Goal: Information Seeking & Learning: Learn about a topic

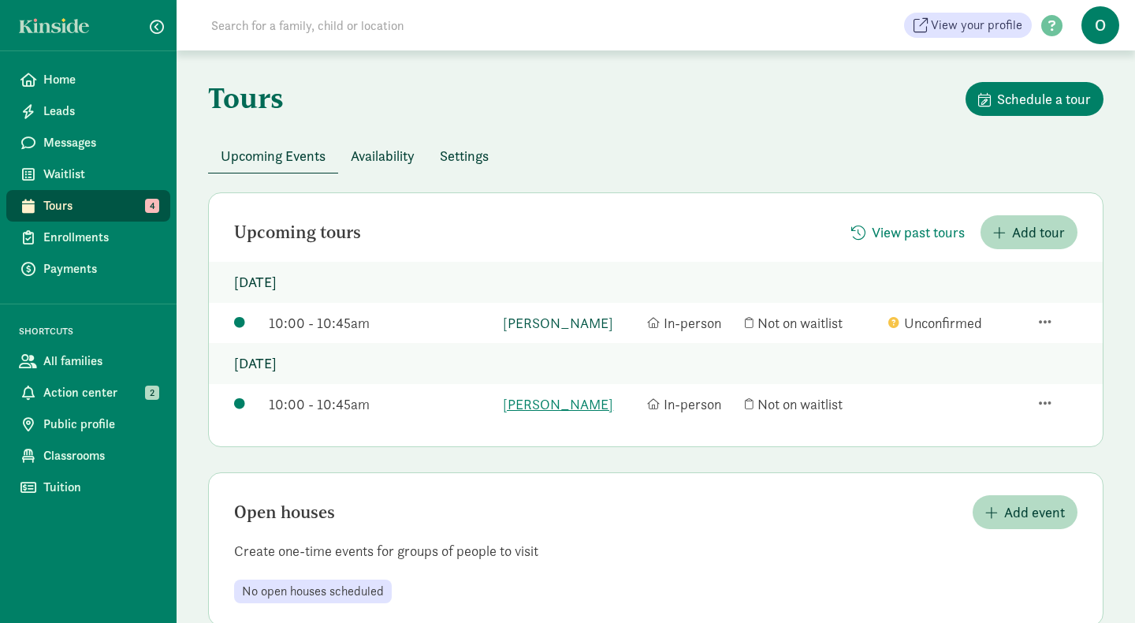
click at [530, 320] on link "[PERSON_NAME]" at bounding box center [571, 322] width 136 height 21
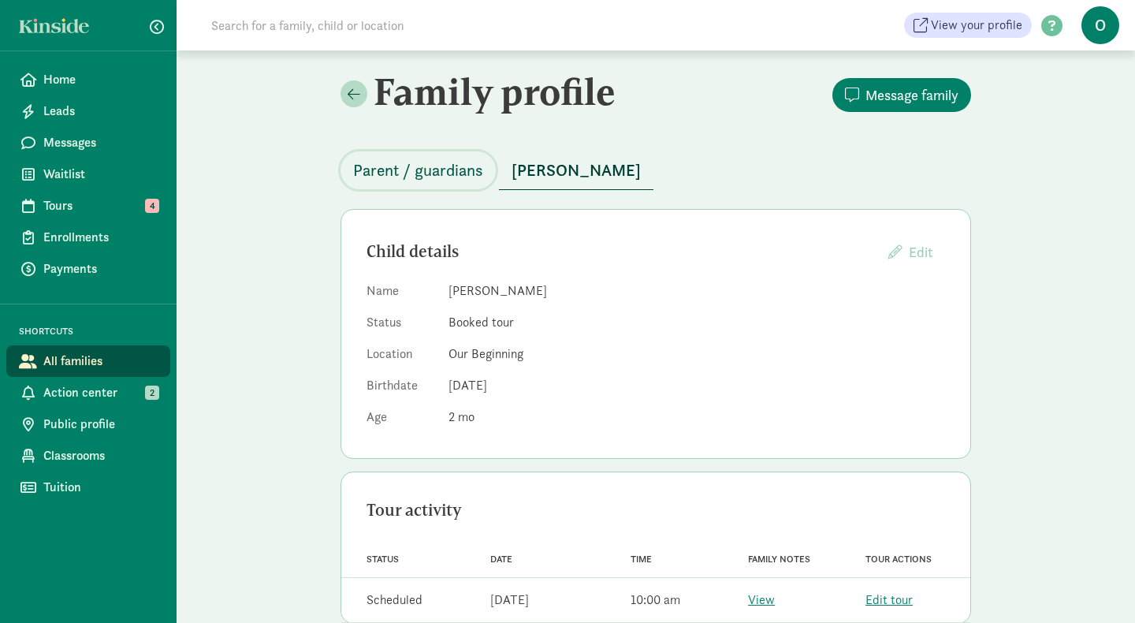
click at [430, 180] on span "Parent / guardians" at bounding box center [418, 170] width 130 height 25
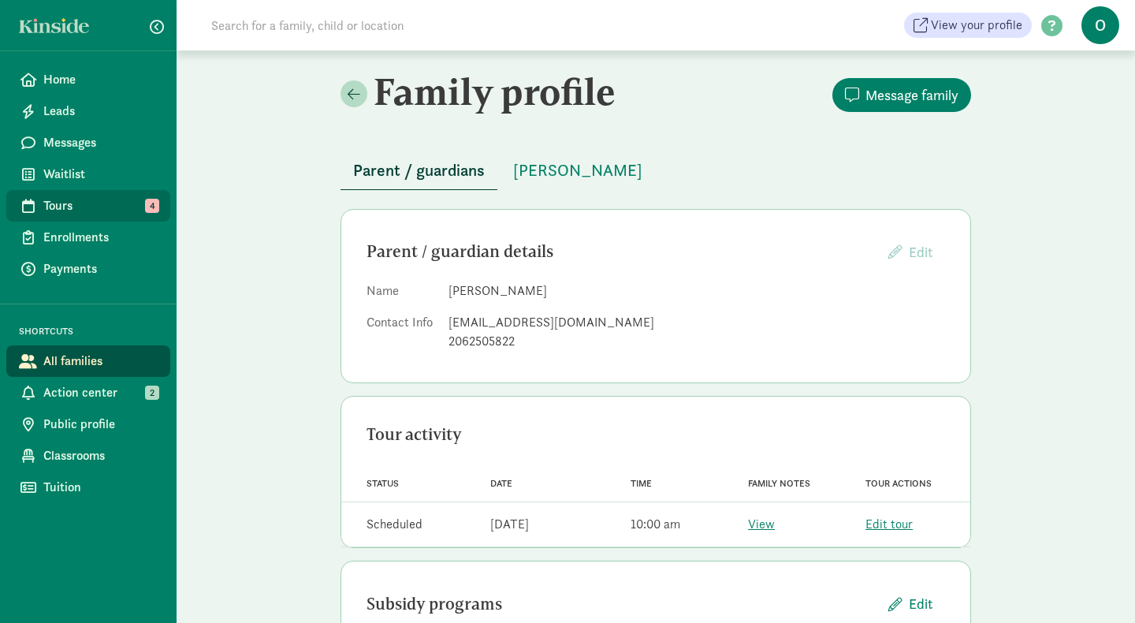
click at [126, 210] on span "Tours" at bounding box center [100, 205] width 114 height 19
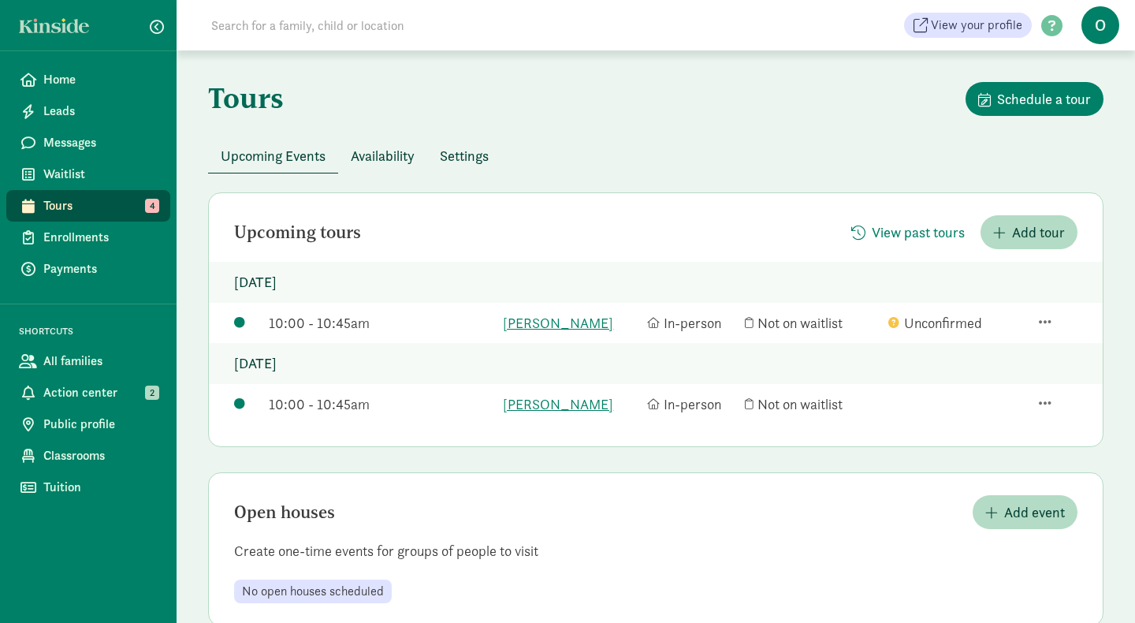
scroll to position [35, 0]
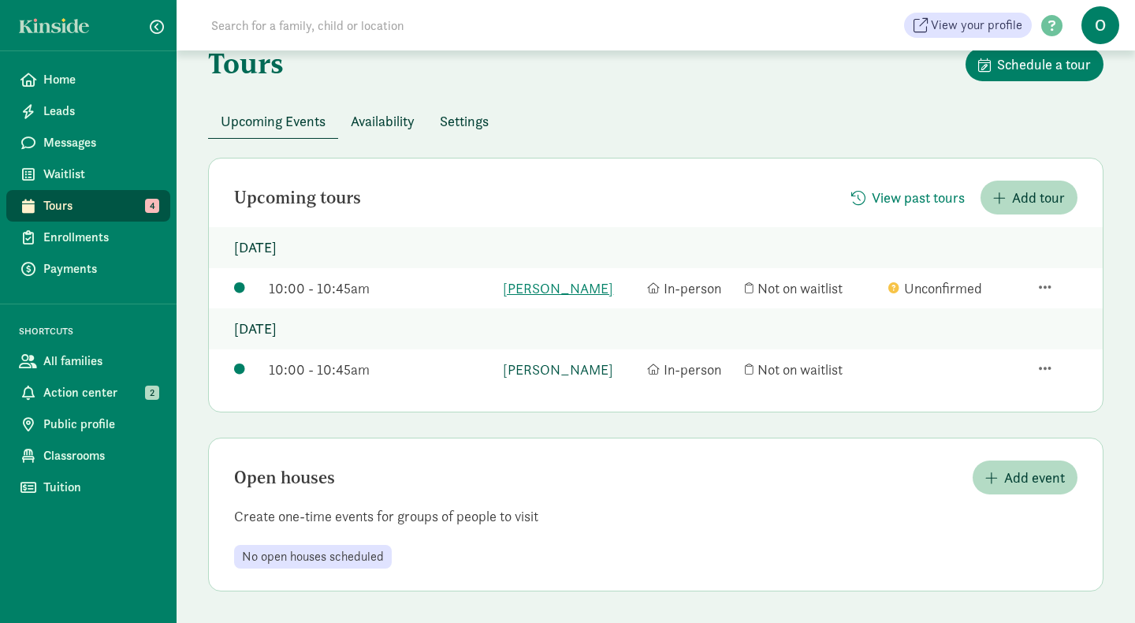
click at [521, 368] on link "[PERSON_NAME]" at bounding box center [571, 369] width 136 height 21
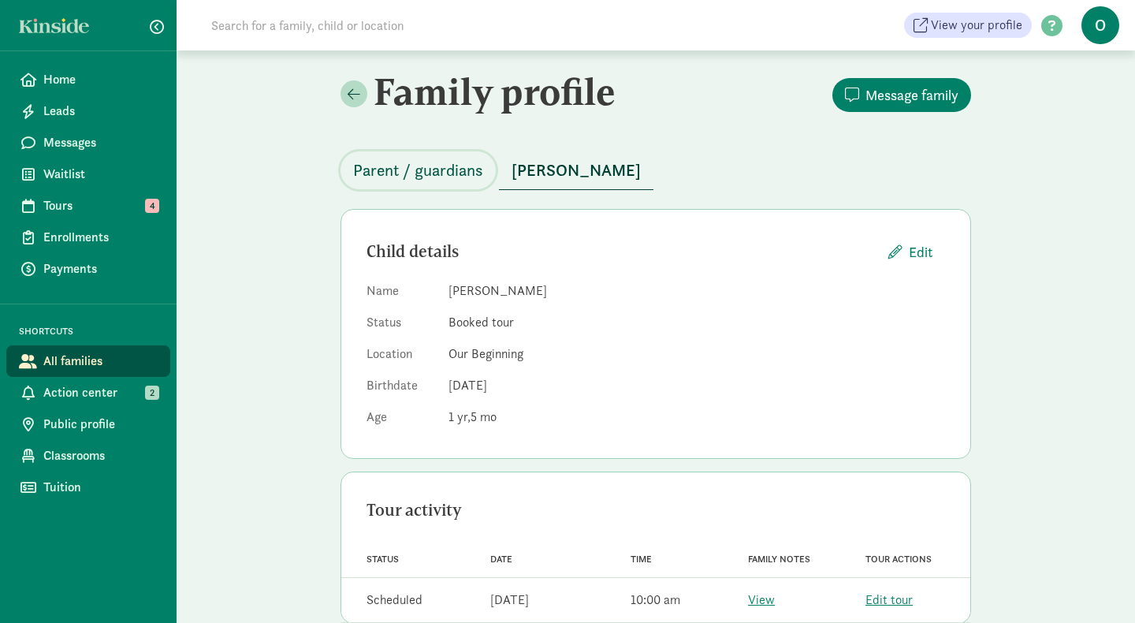
click at [394, 169] on span "Parent / guardians" at bounding box center [418, 170] width 130 height 25
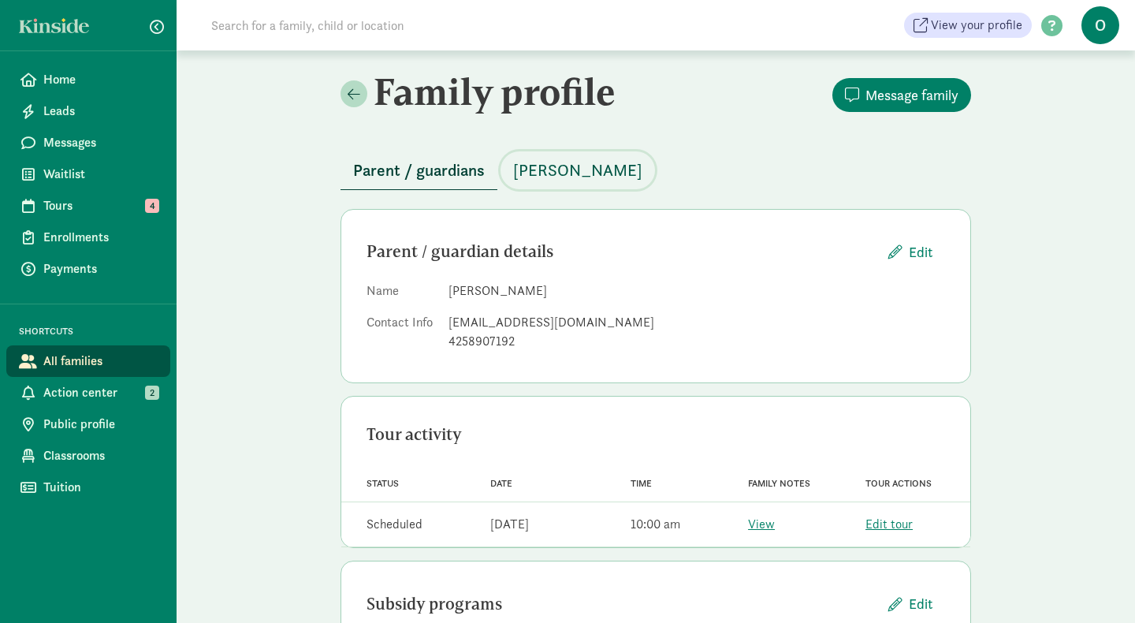
click at [545, 169] on span "[PERSON_NAME]" at bounding box center [577, 170] width 129 height 25
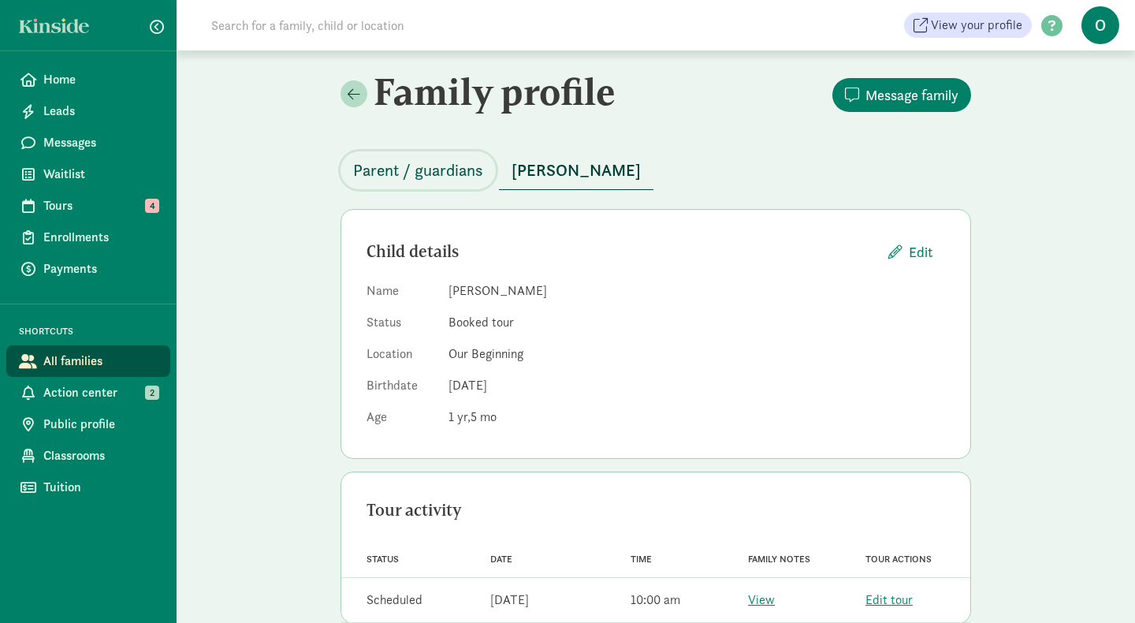
click at [453, 162] on span "Parent / guardians" at bounding box center [418, 170] width 130 height 25
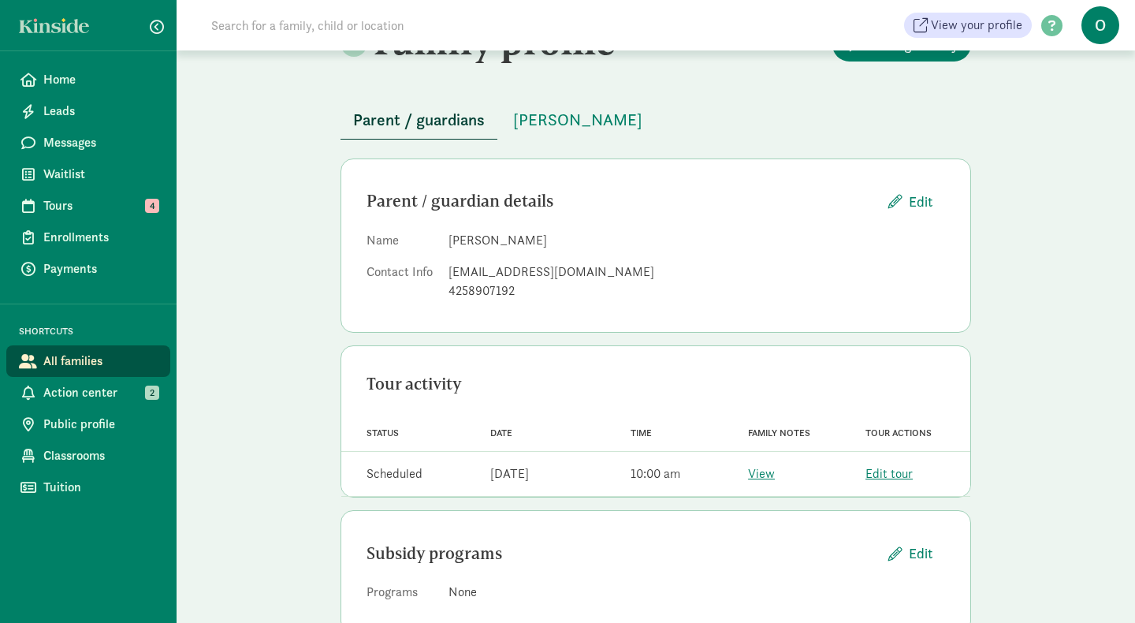
scroll to position [93, 0]
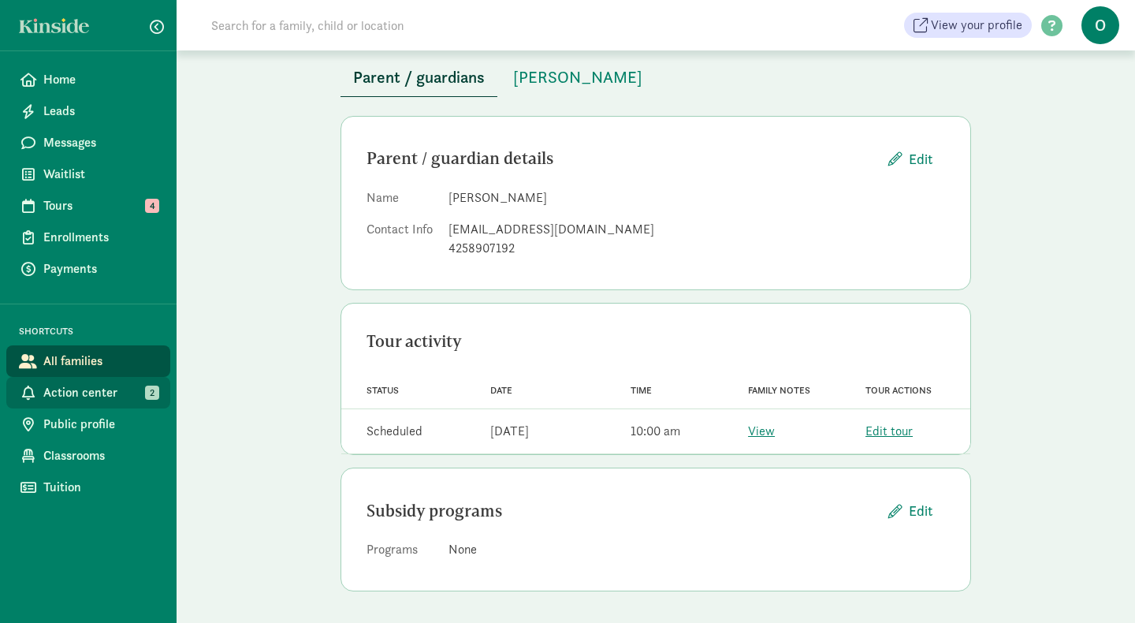
click at [149, 393] on span "2" at bounding box center [152, 392] width 14 height 14
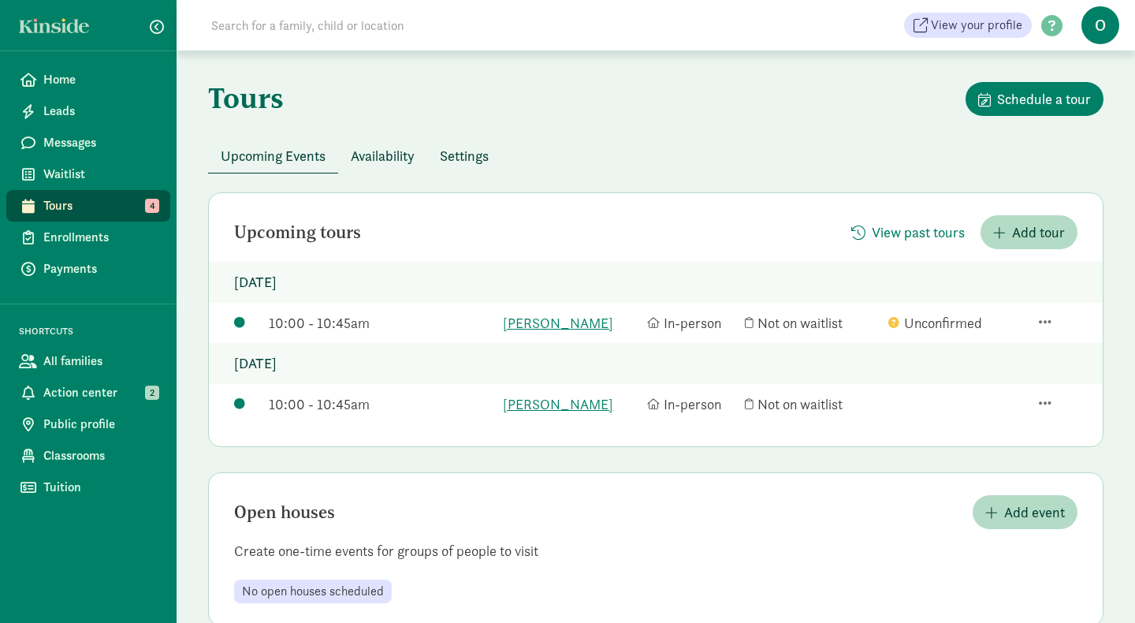
click at [951, 326] on div "Unconfirmed" at bounding box center [956, 322] width 136 height 21
click at [1043, 323] on span "button" at bounding box center [1045, 321] width 13 height 14
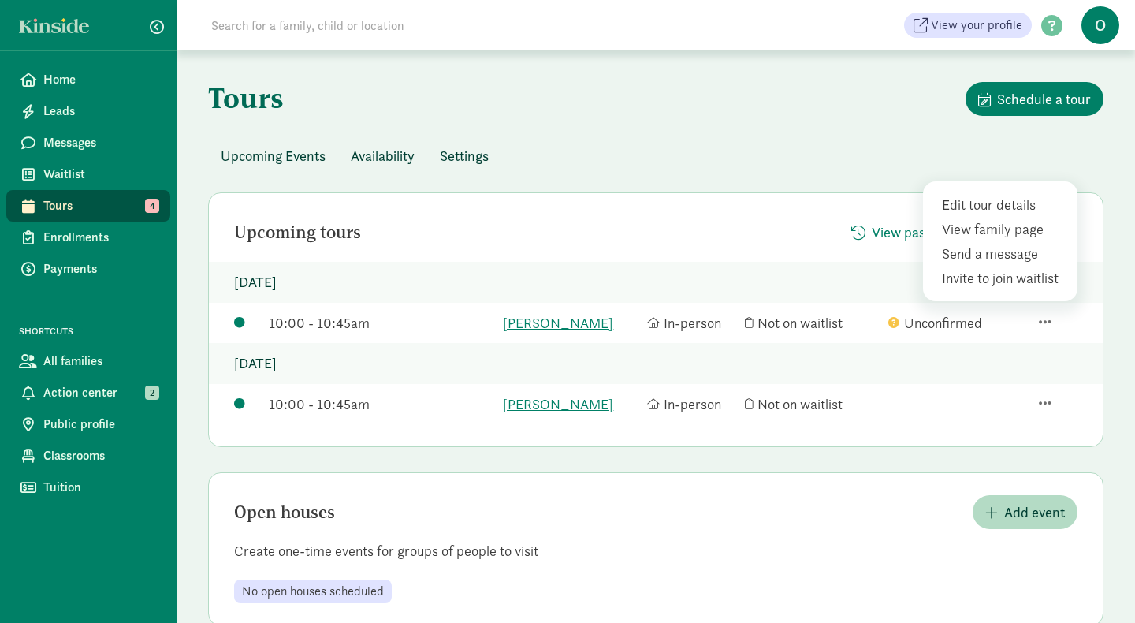
click at [893, 322] on icon at bounding box center [893, 322] width 11 height 1
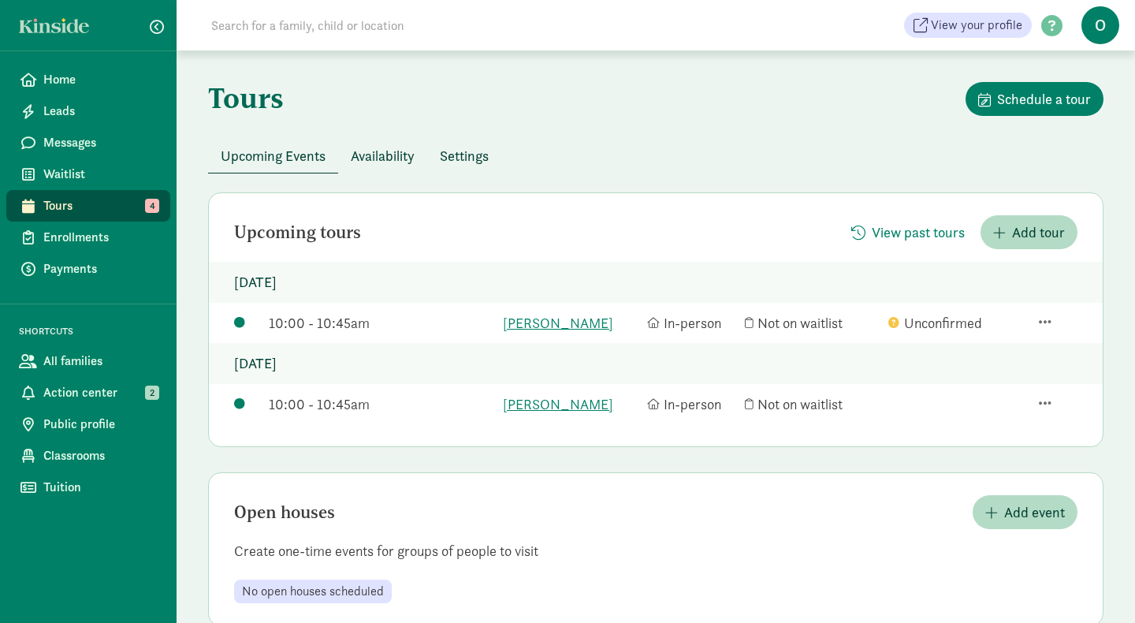
click at [893, 323] on icon at bounding box center [893, 322] width 11 height 1
click at [547, 322] on link "[PERSON_NAME]" at bounding box center [571, 322] width 136 height 21
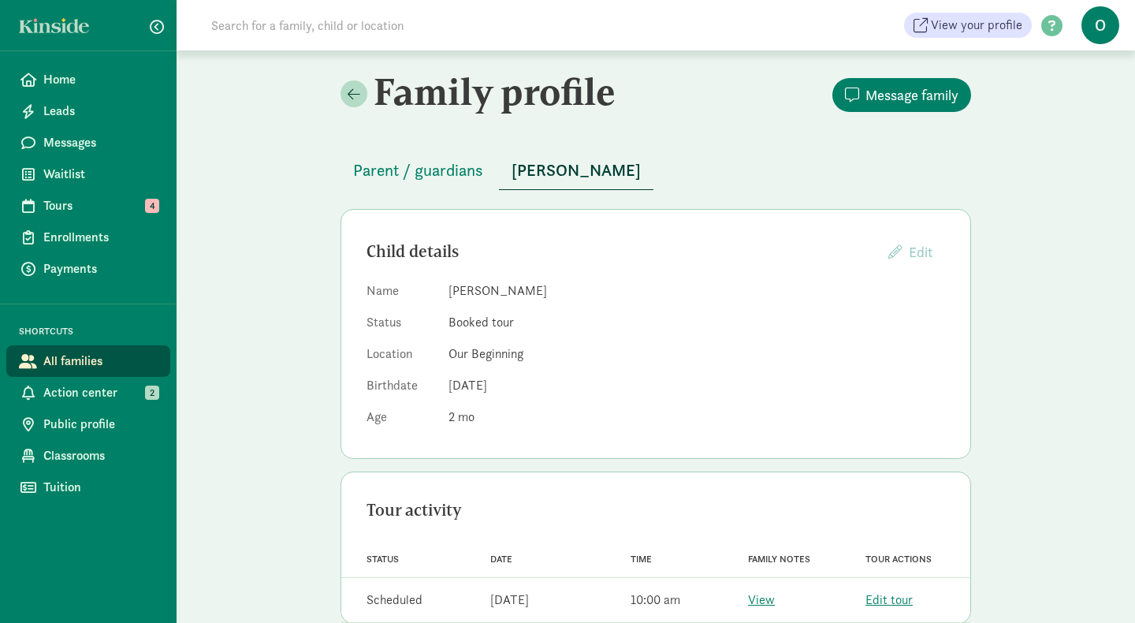
scroll to position [32, 0]
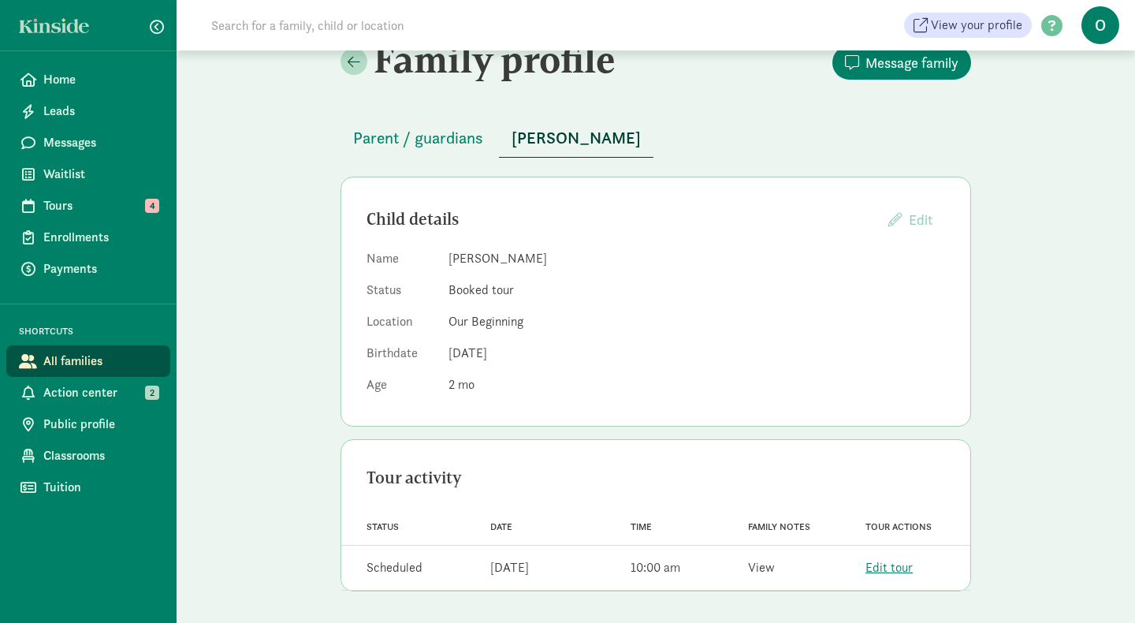
click at [759, 571] on link "View" at bounding box center [761, 567] width 27 height 17
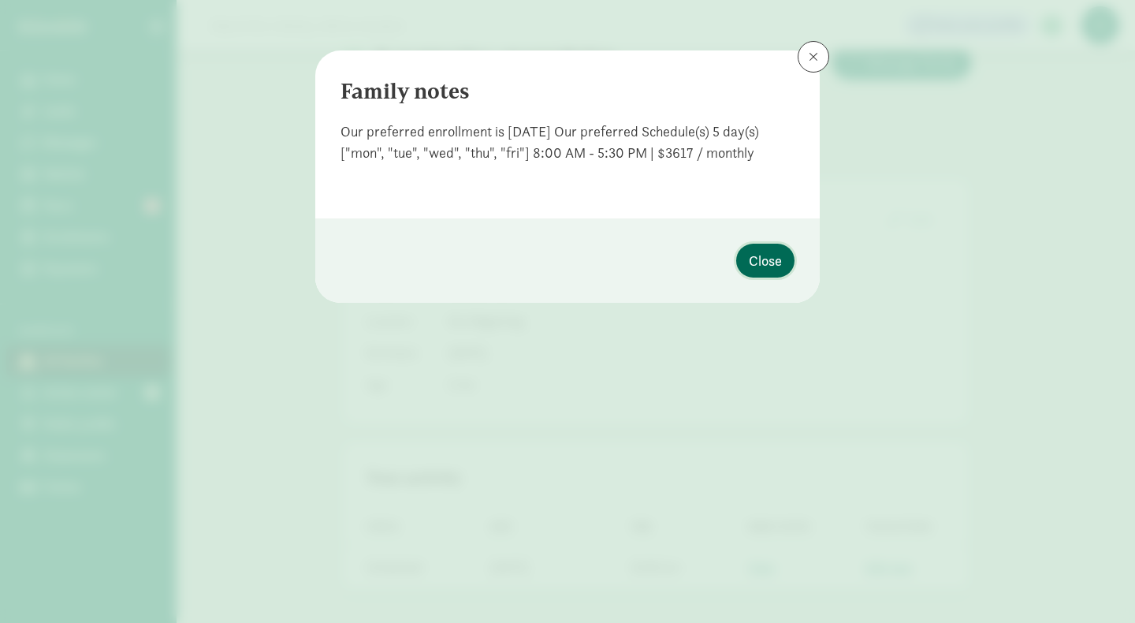
click at [777, 258] on span "Close" at bounding box center [765, 260] width 33 height 21
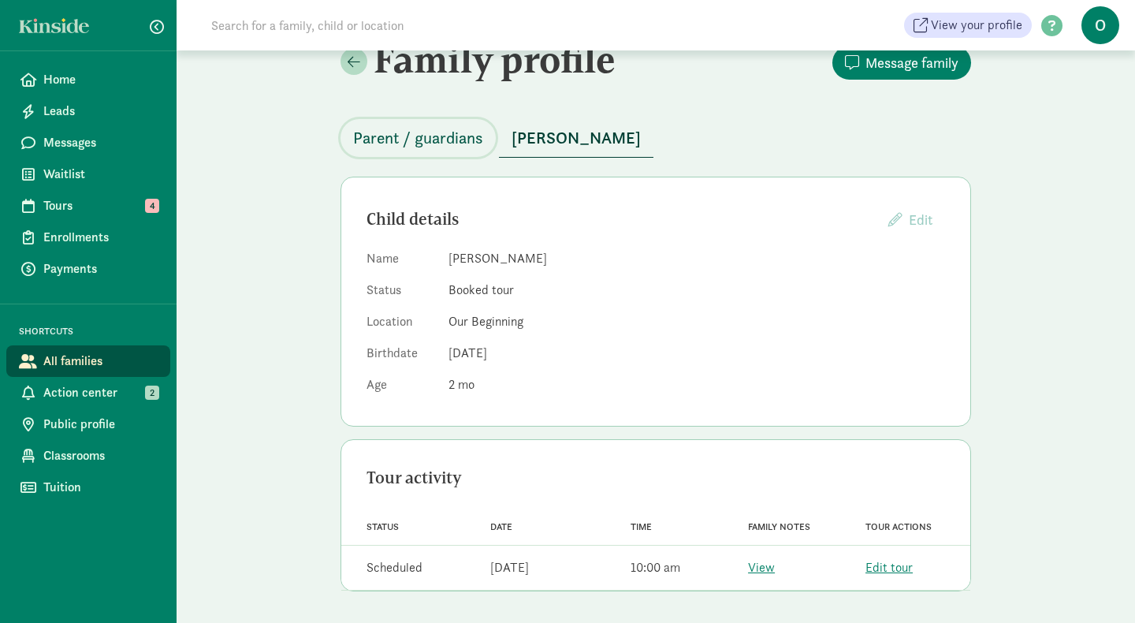
click at [455, 141] on span "Parent / guardians" at bounding box center [418, 137] width 130 height 25
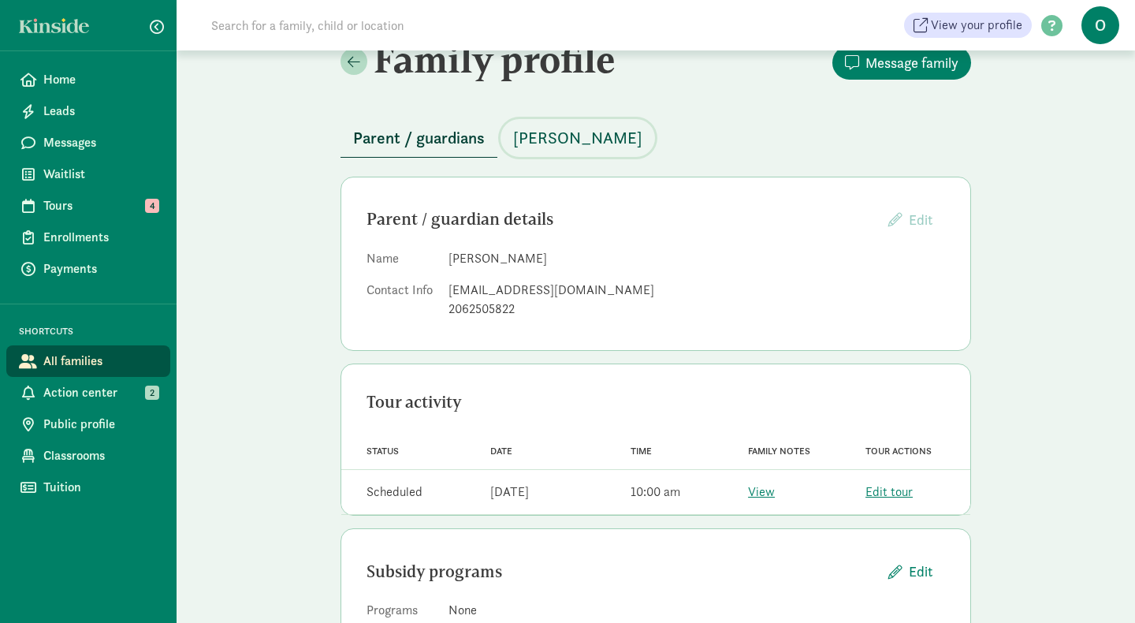
click at [548, 137] on span "[PERSON_NAME]" at bounding box center [577, 137] width 129 height 25
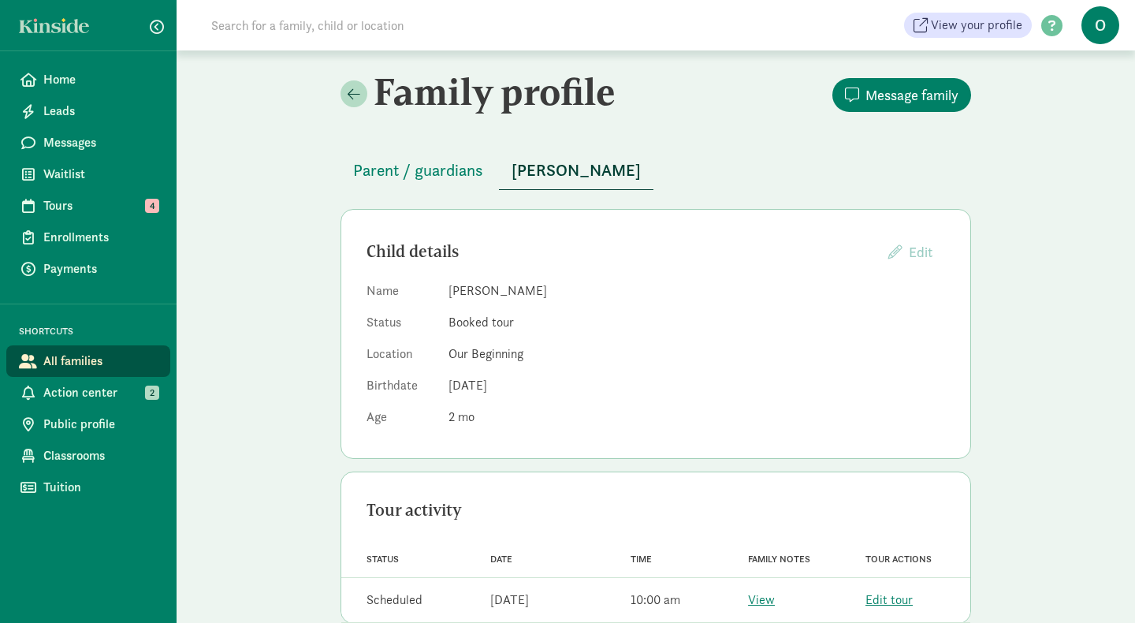
scroll to position [32, 0]
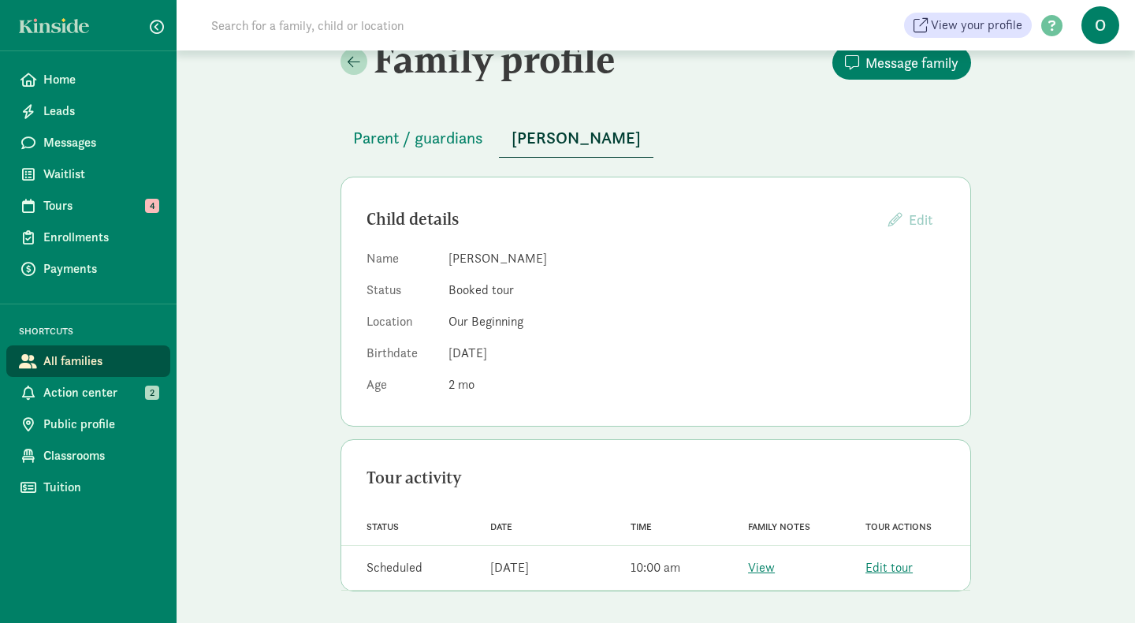
click at [302, 394] on div "Family profile Message family Parent / guardians [PERSON_NAME] Child details Ed…" at bounding box center [656, 320] width 958 height 604
